Goal: Book appointment/travel/reservation

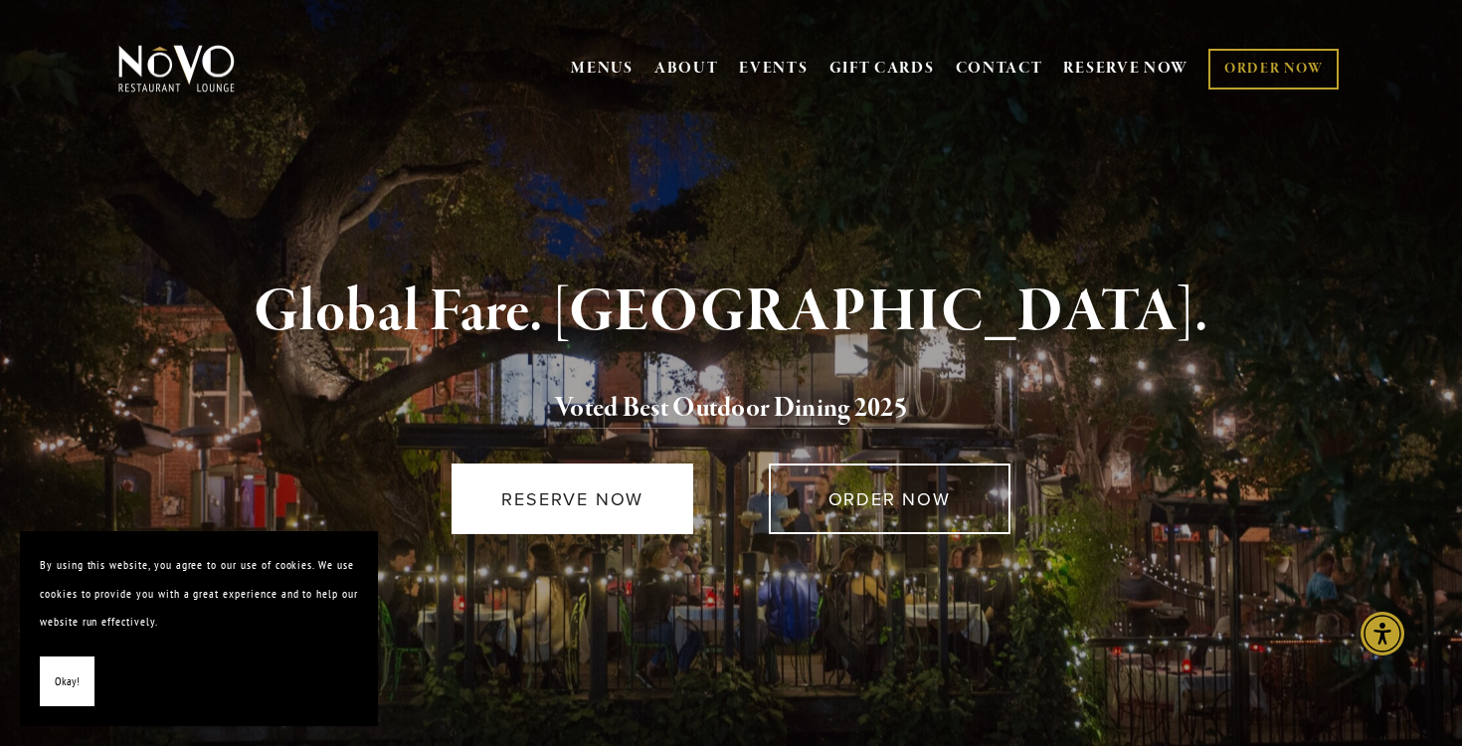
click at [546, 491] on link "RESERVE NOW" at bounding box center [573, 499] width 242 height 71
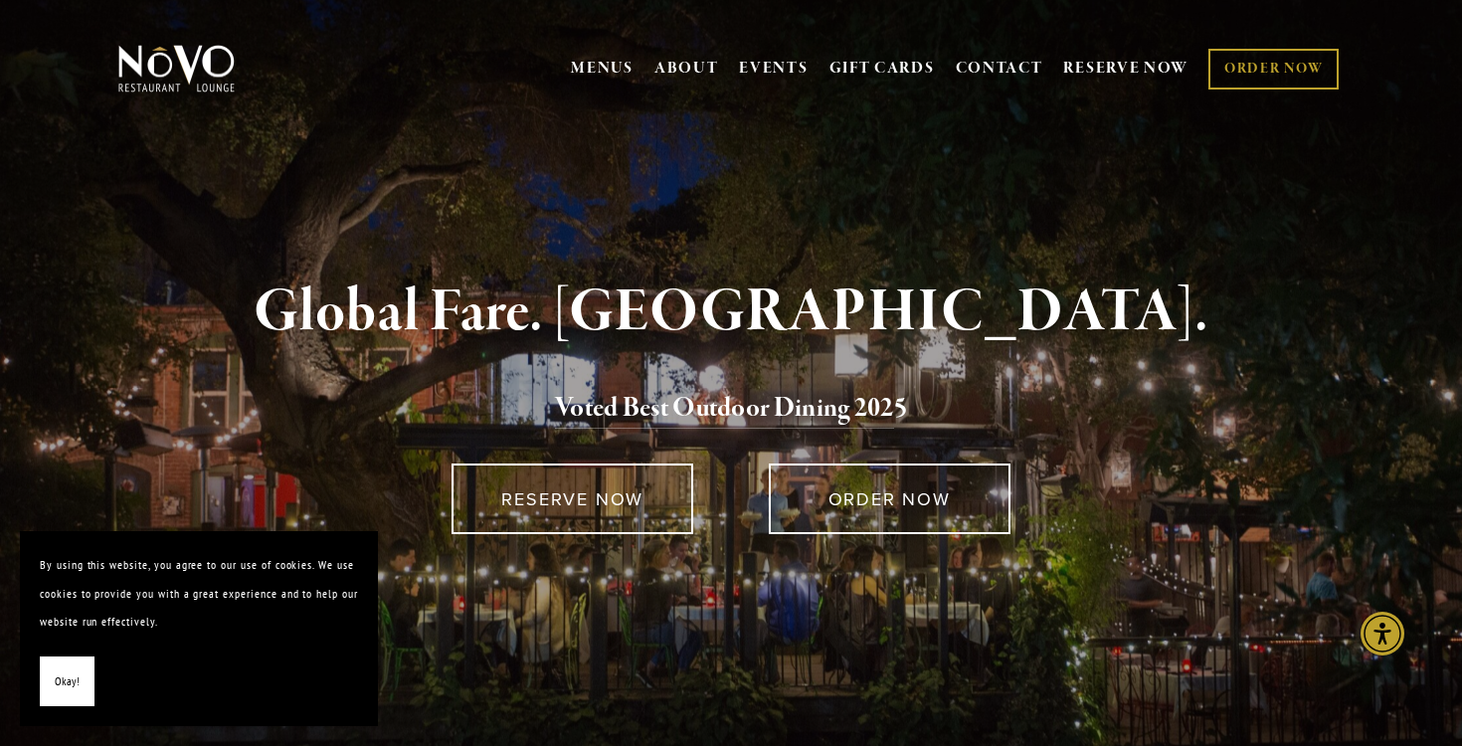
click at [253, 1] on header "MENUS BRUNCH LUNCH LATE LUNCH DINNER KID'S DESSERT WINE COCKTAILS BEER SPIRITS …" at bounding box center [731, 61] width 1462 height 122
click at [1248, 71] on link "ORDER NOW" at bounding box center [1274, 69] width 130 height 41
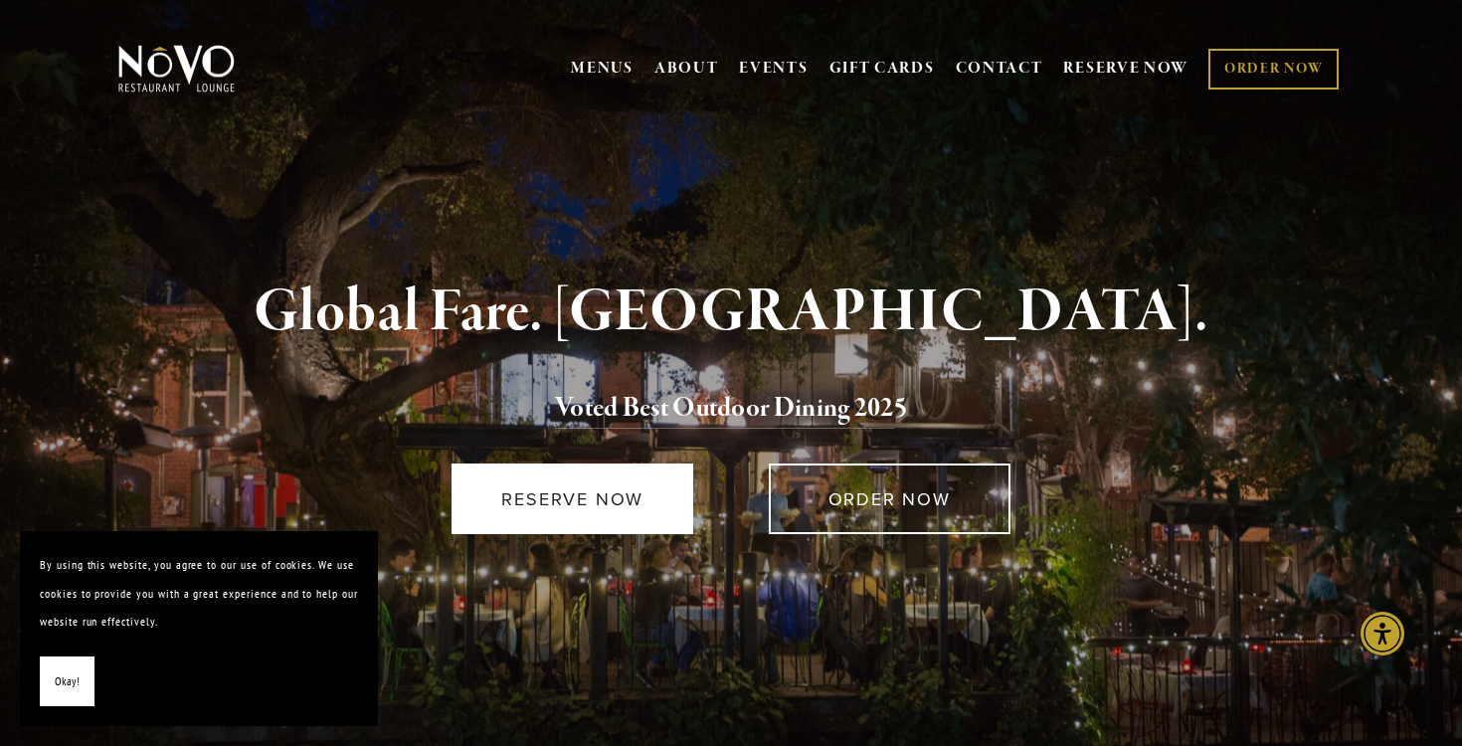
click at [564, 498] on link "RESERVE NOW" at bounding box center [573, 499] width 242 height 71
